Goal: Find specific page/section: Find specific page/section

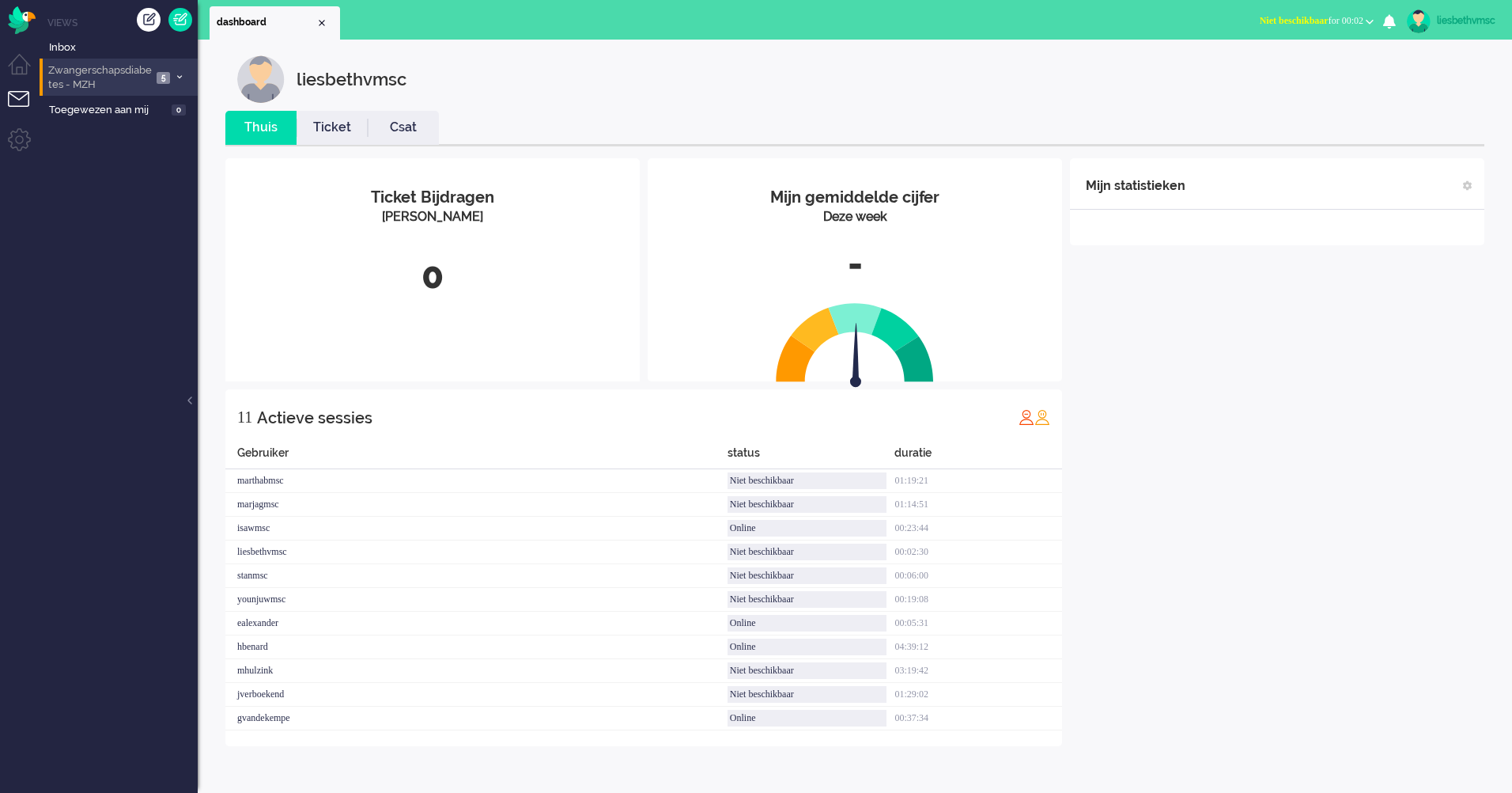
click at [88, 74] on span "Zwangerschapsdiabetes - MZH" at bounding box center [98, 78] width 106 height 29
click at [94, 81] on span "Zwangerschapsdiabetes - MZH" at bounding box center [98, 78] width 106 height 29
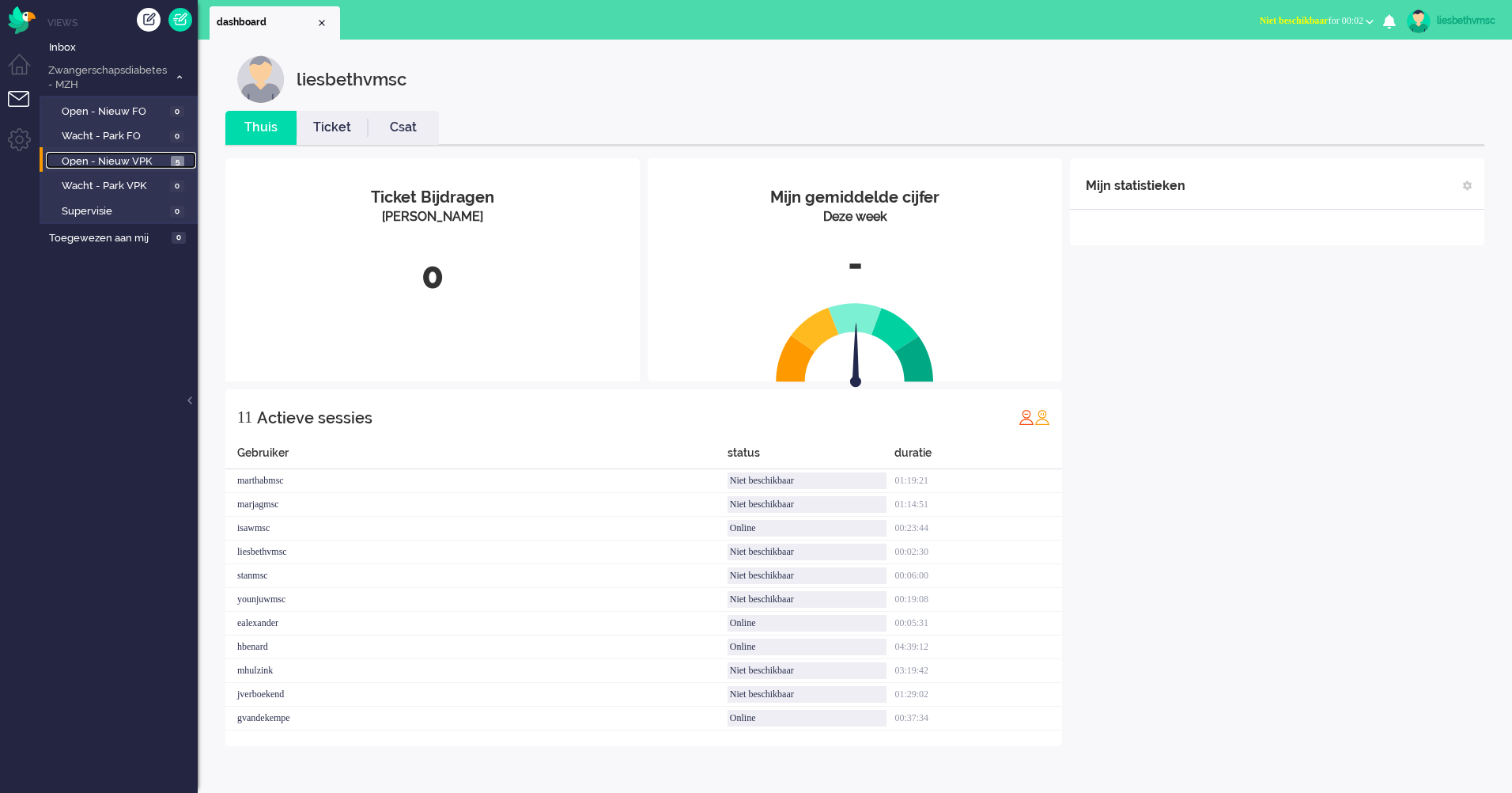
click at [111, 157] on span "Open - Nieuw VPK" at bounding box center [114, 161] width 105 height 15
